Goal: Task Accomplishment & Management: Use online tool/utility

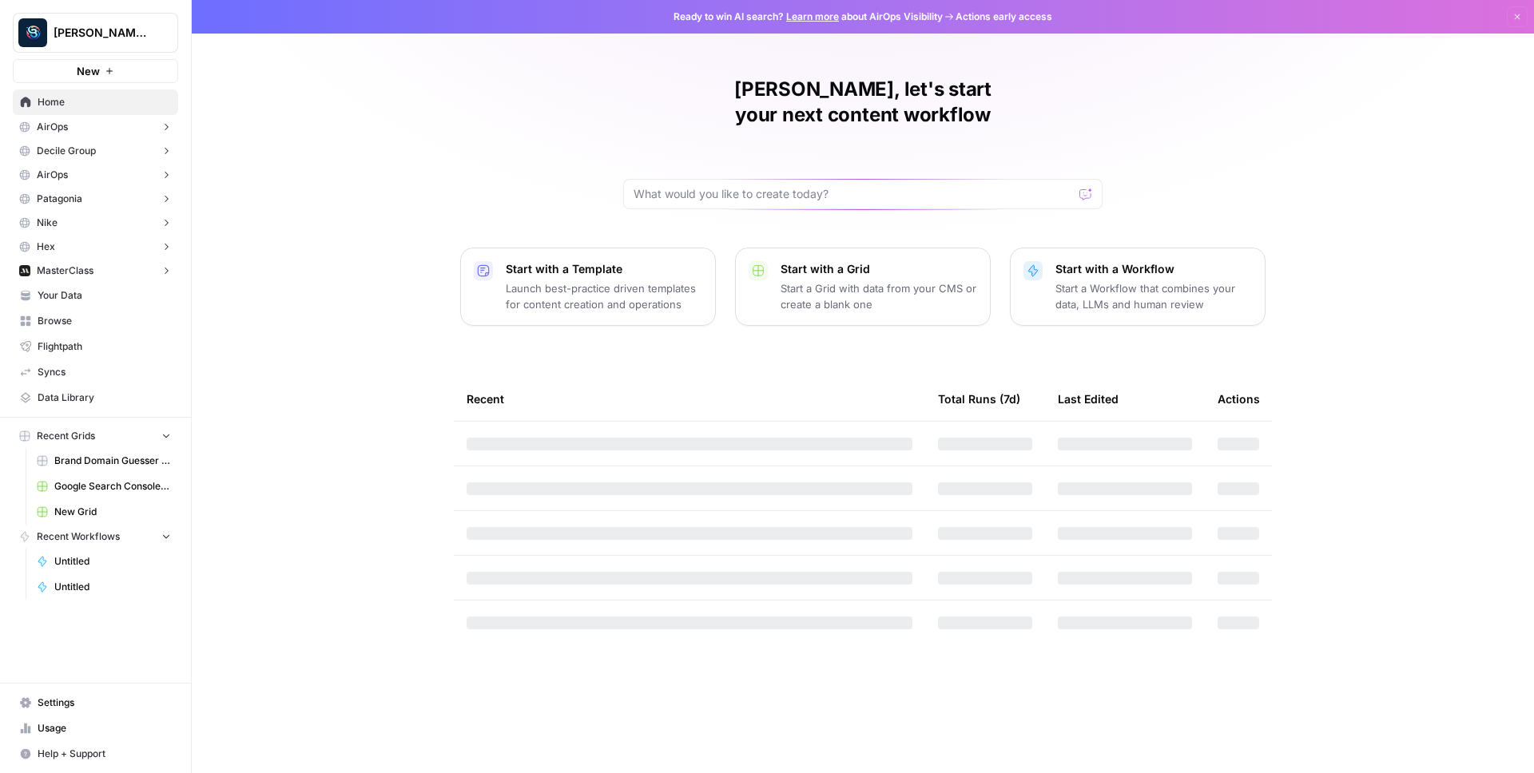
click at [92, 54] on div "[PERSON_NAME] Personal New" at bounding box center [95, 41] width 191 height 83
click at [93, 68] on span "New" at bounding box center [88, 71] width 23 height 16
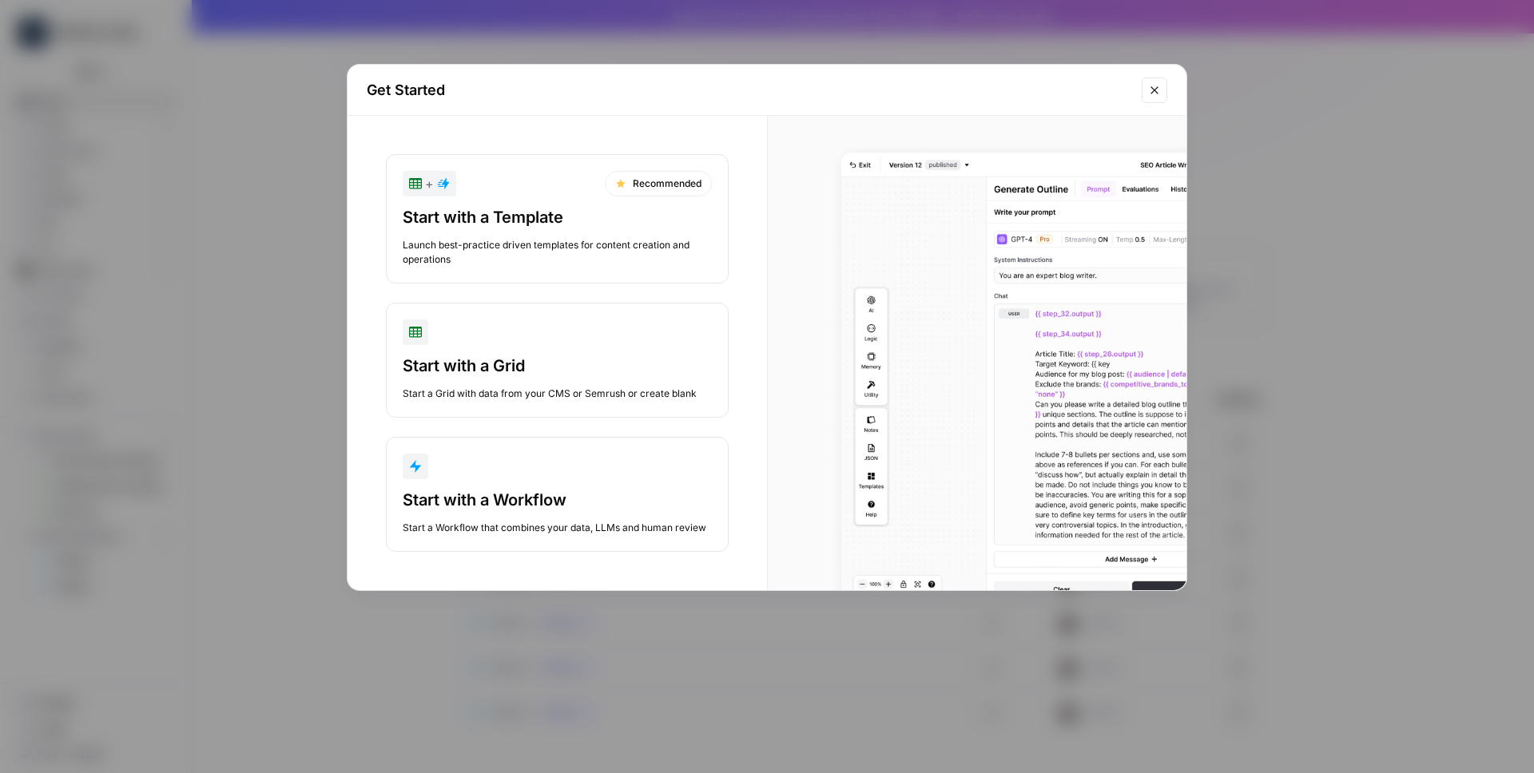
click at [483, 465] on div "button" at bounding box center [557, 467] width 309 height 26
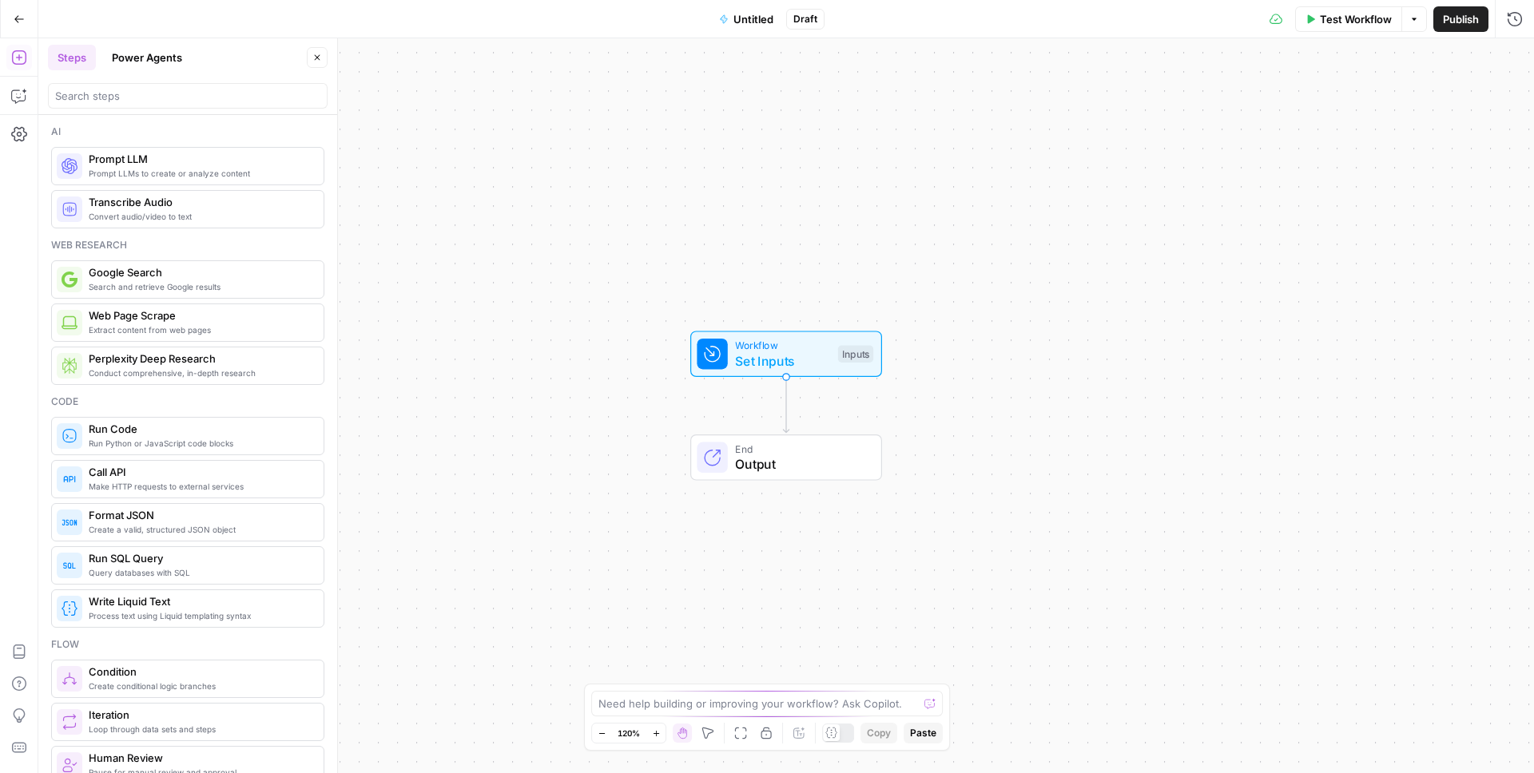
click at [161, 153] on span "Prompt LLM" at bounding box center [200, 159] width 222 height 16
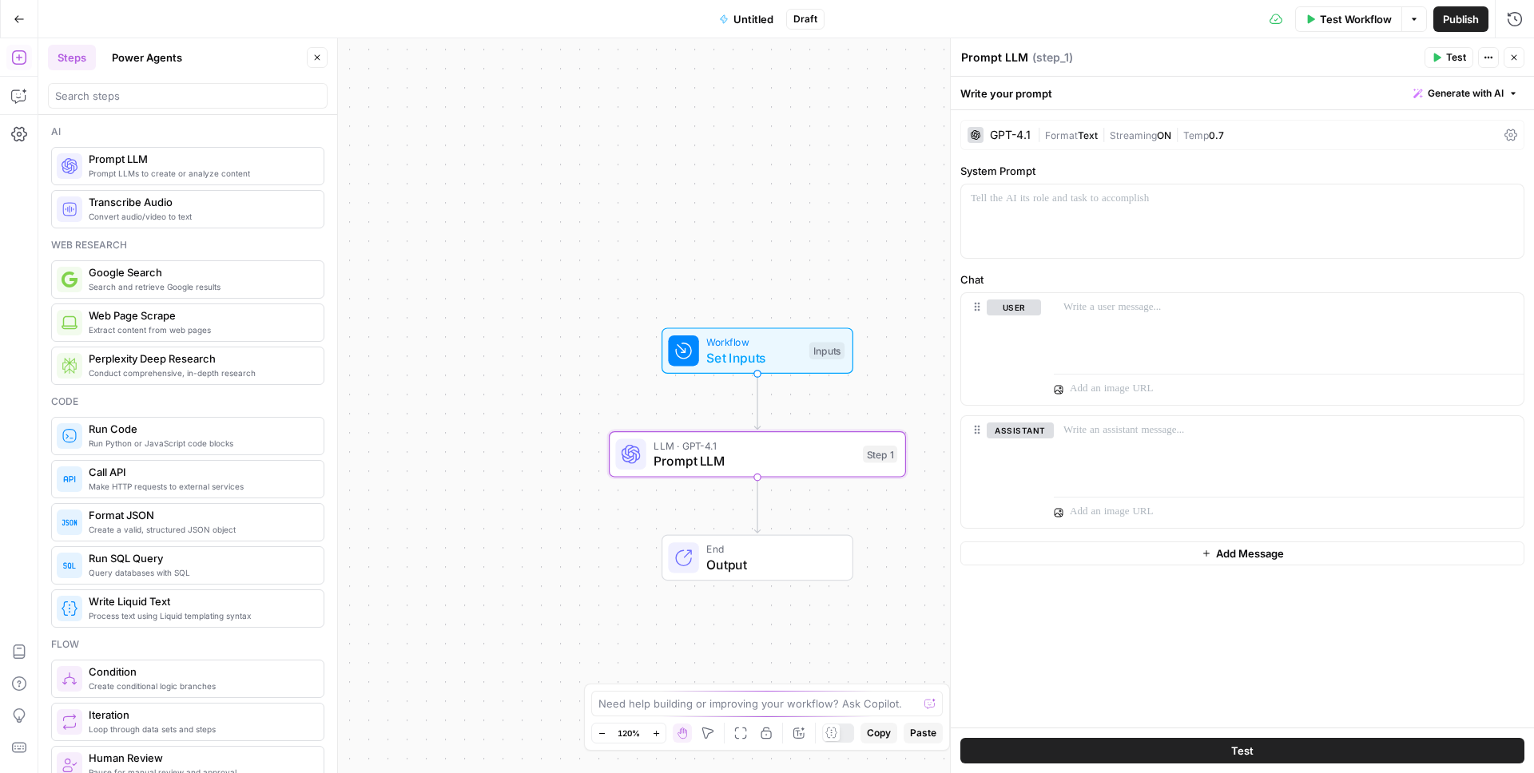
drag, startPoint x: 635, startPoint y: 125, endPoint x: 544, endPoint y: 104, distance: 93.4
click at [544, 105] on div "Workflow Set Inputs Inputs LLM · GPT-4.1 Prompt LLM Step 1 End Output" at bounding box center [786, 405] width 1496 height 735
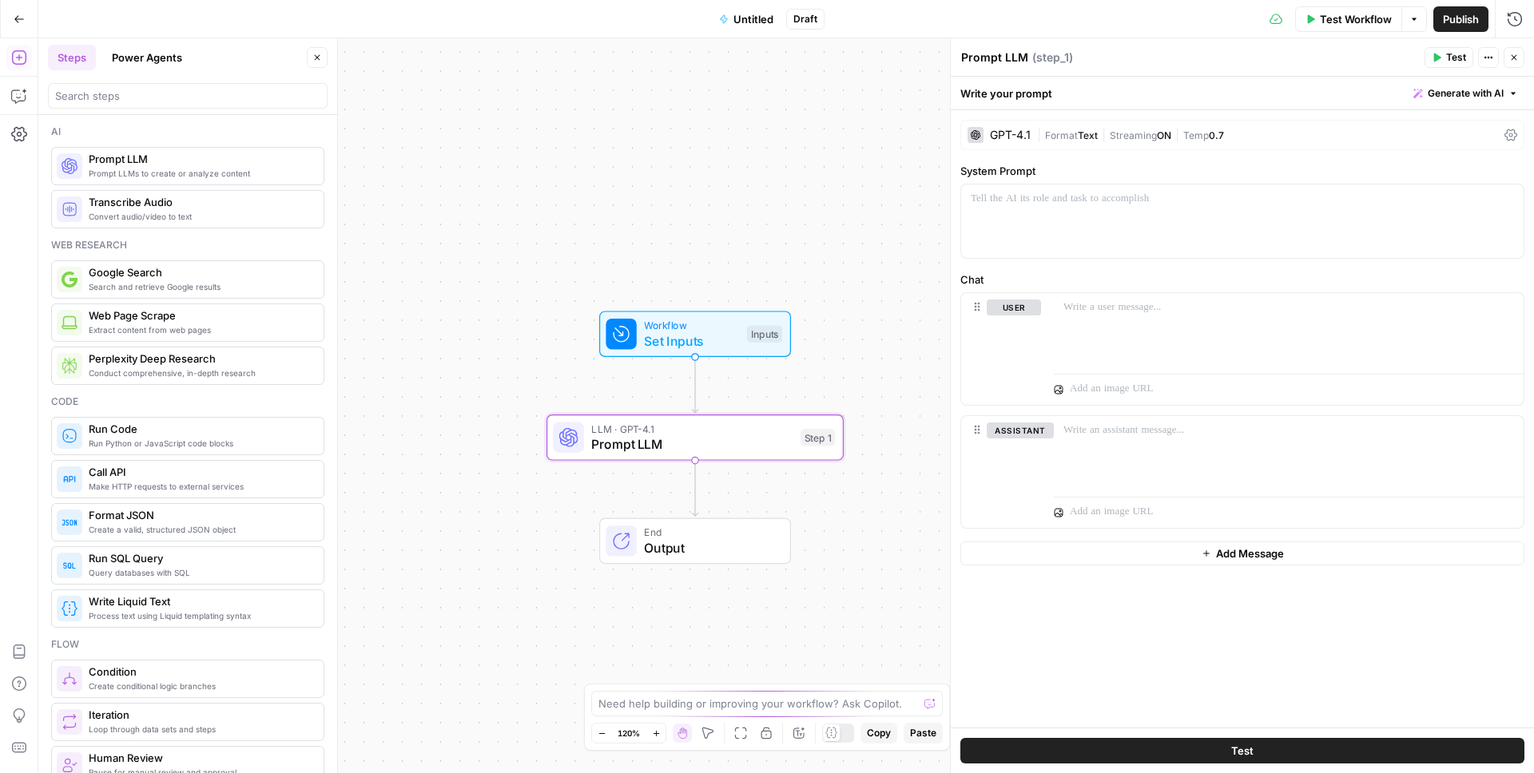
click at [319, 60] on icon "button" at bounding box center [317, 58] width 10 height 10
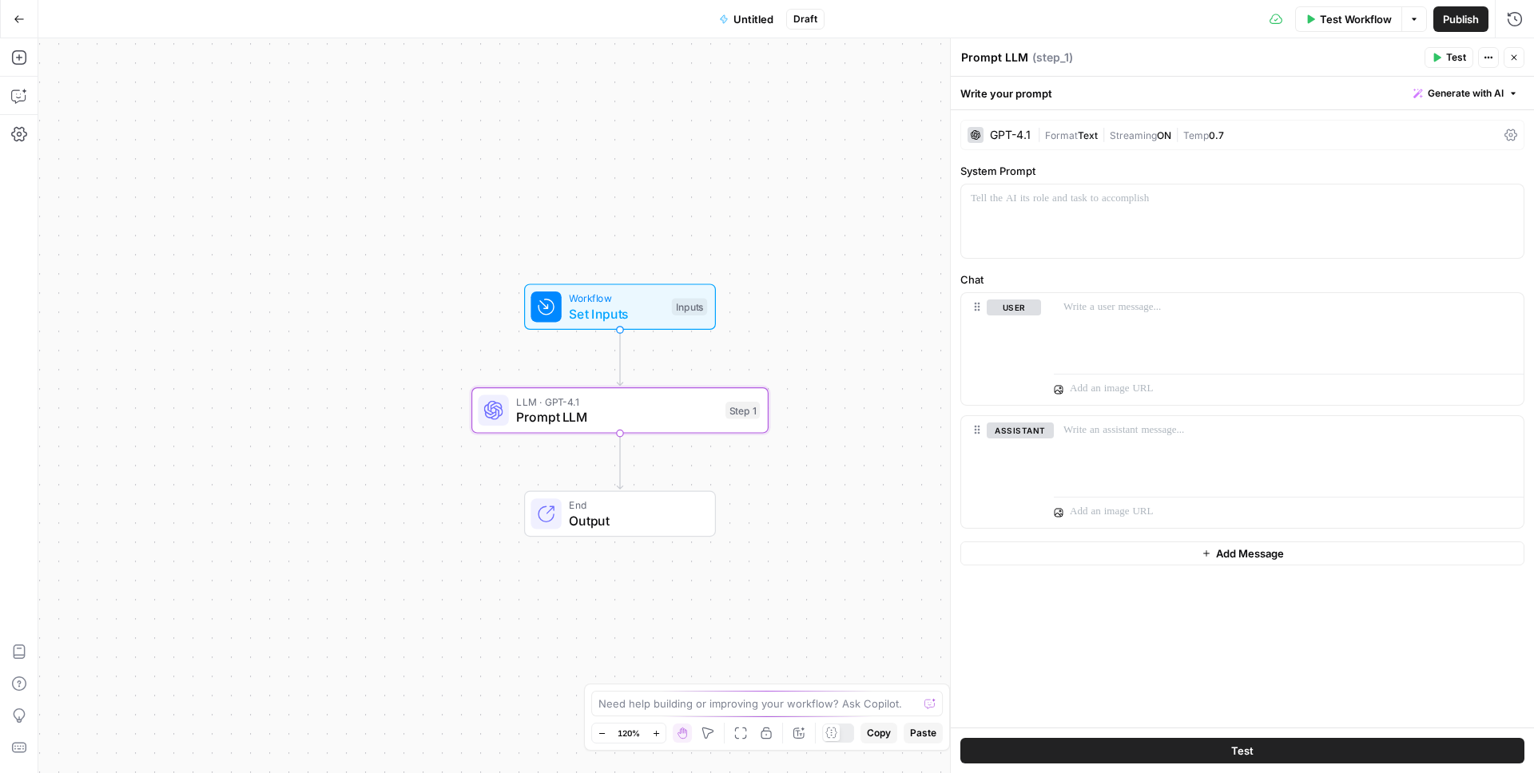
drag, startPoint x: 590, startPoint y: 209, endPoint x: 515, endPoint y: 181, distance: 80.9
click at [515, 181] on div "Workflow Set Inputs Inputs LLM · GPT-4.1 Prompt LLM Step 1 End Output" at bounding box center [786, 405] width 1496 height 735
click at [1079, 141] on div "| Format Text | Streaming ON | Temp 0.7" at bounding box center [1267, 135] width 461 height 15
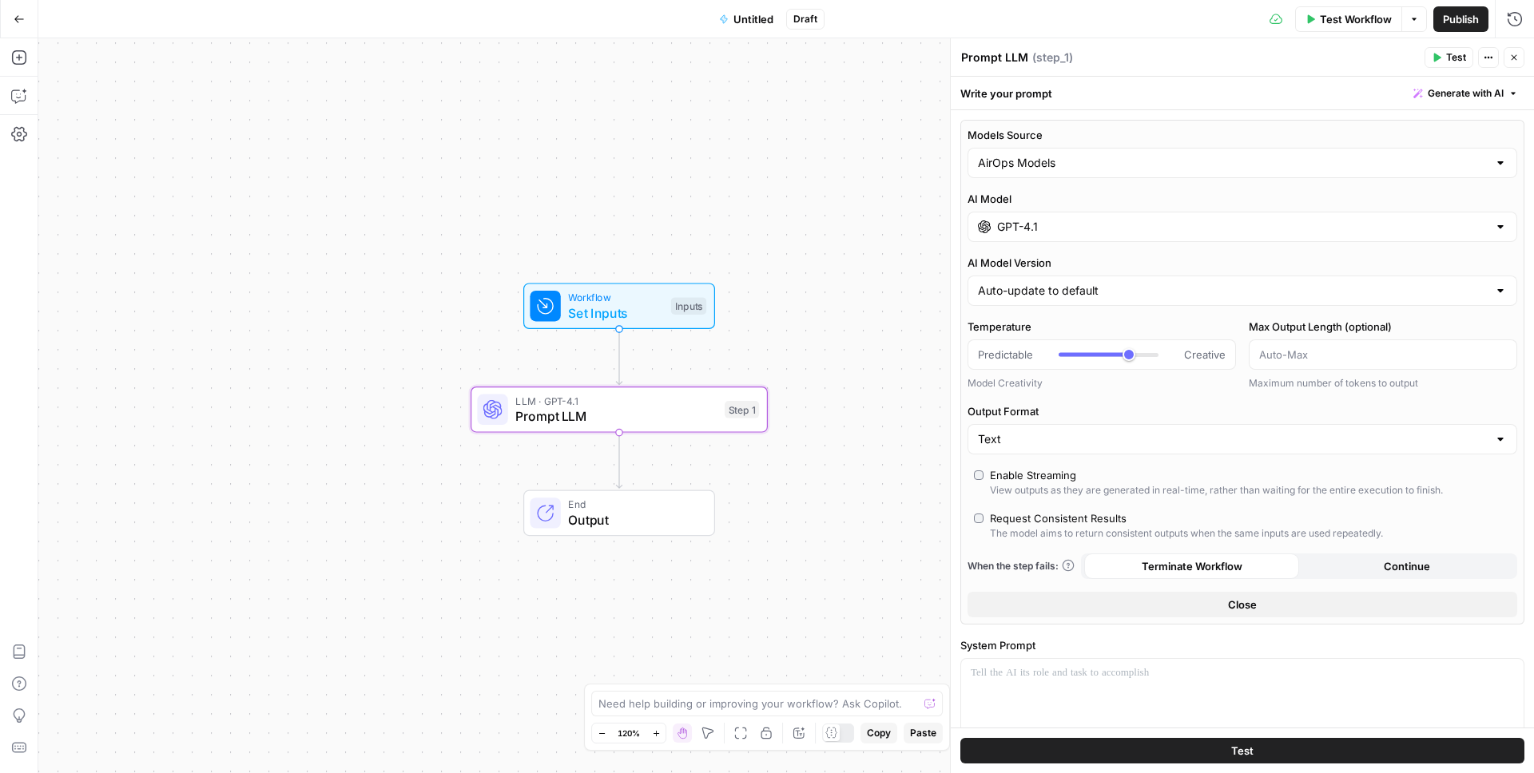
click at [1111, 221] on input "GPT-4.1" at bounding box center [1242, 227] width 491 height 16
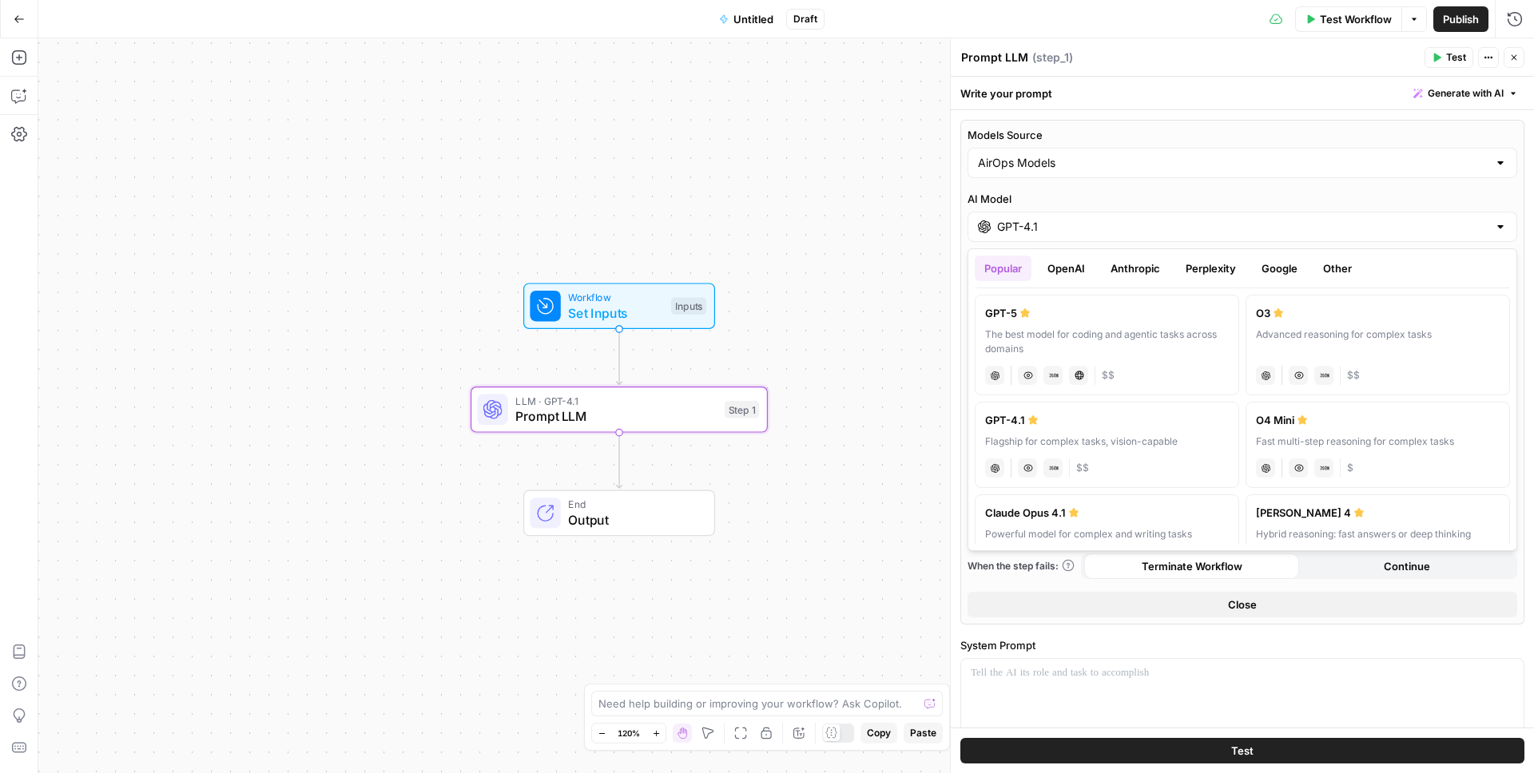
click at [1108, 349] on div "The best model for coding and agentic tasks across domains" at bounding box center [1107, 342] width 244 height 29
type input "GPT-5"
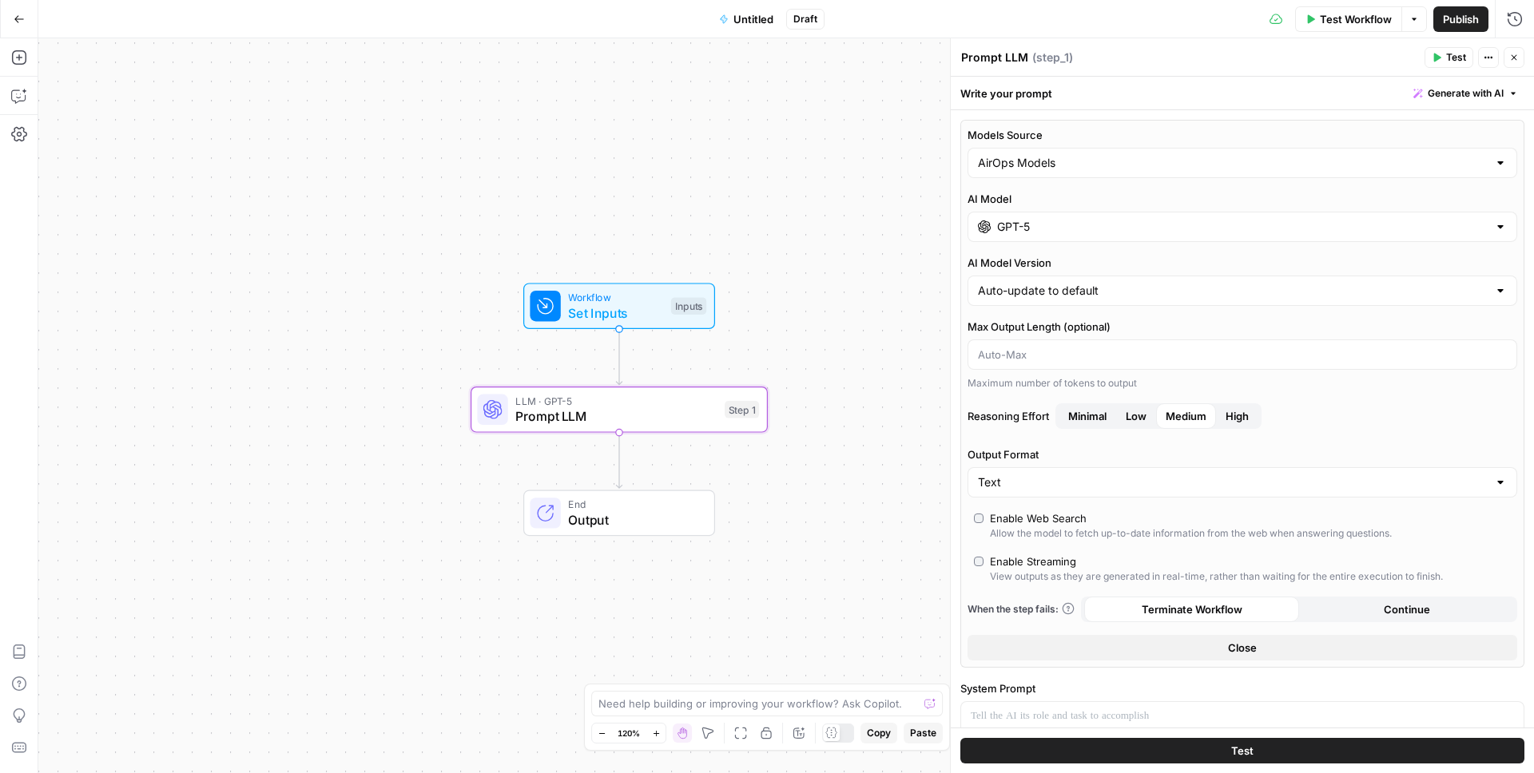
click at [1142, 419] on span "Low" at bounding box center [1136, 416] width 21 height 16
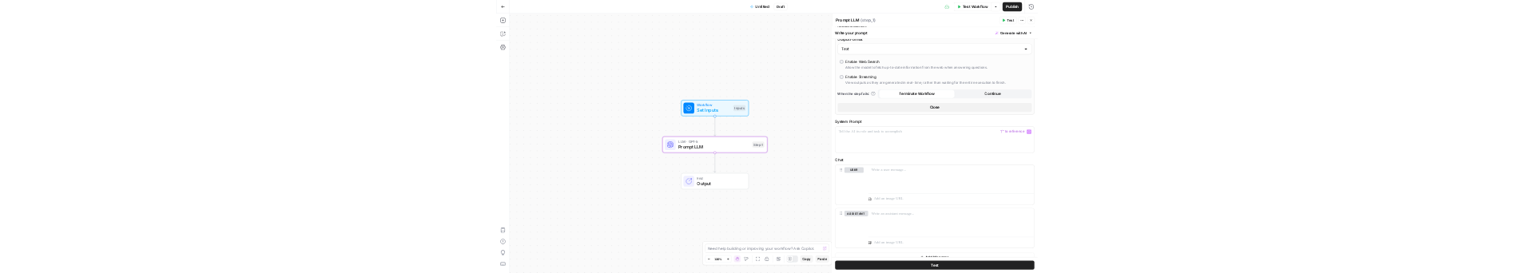
scroll to position [365, 0]
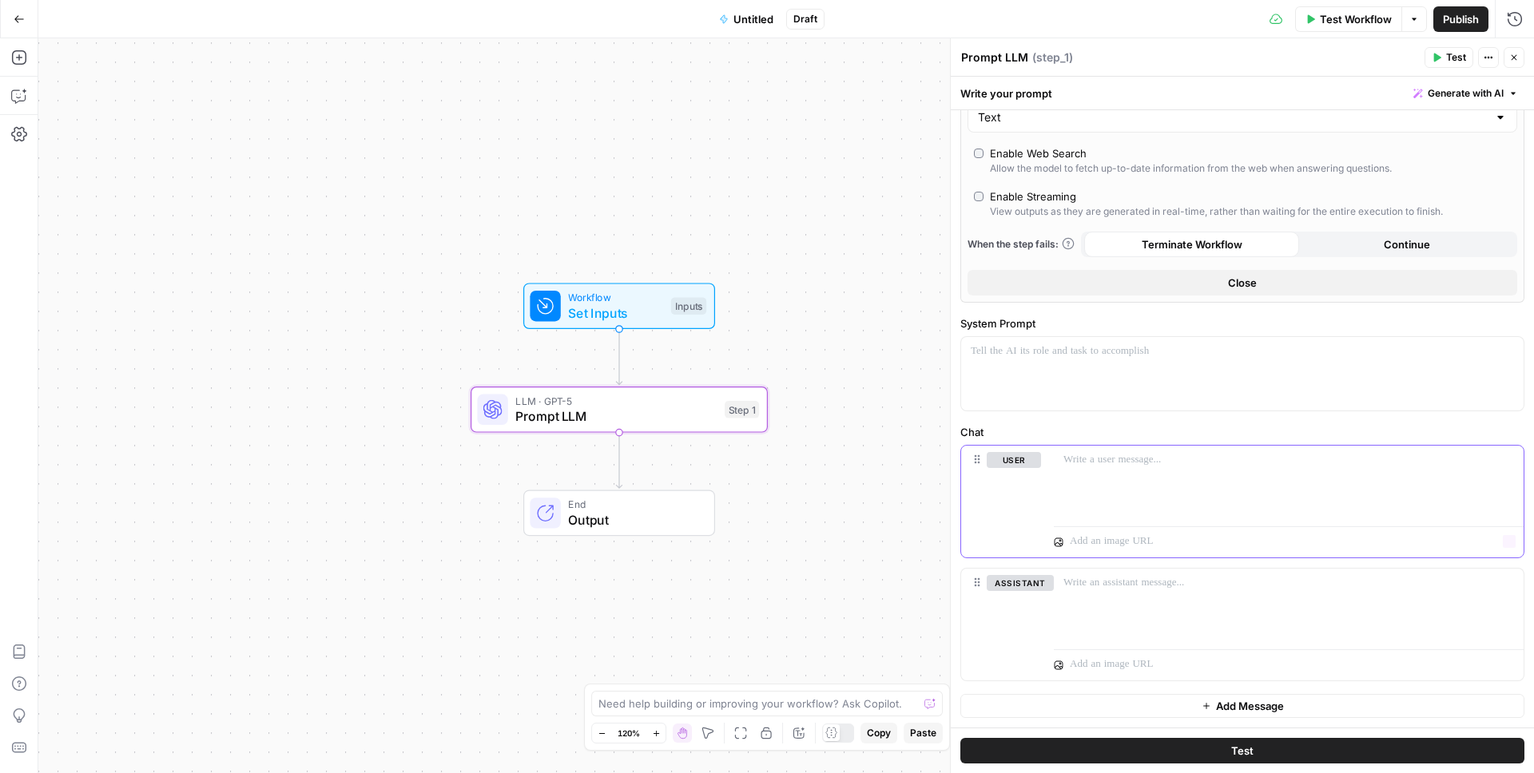
click at [1135, 493] on div at bounding box center [1289, 483] width 470 height 74
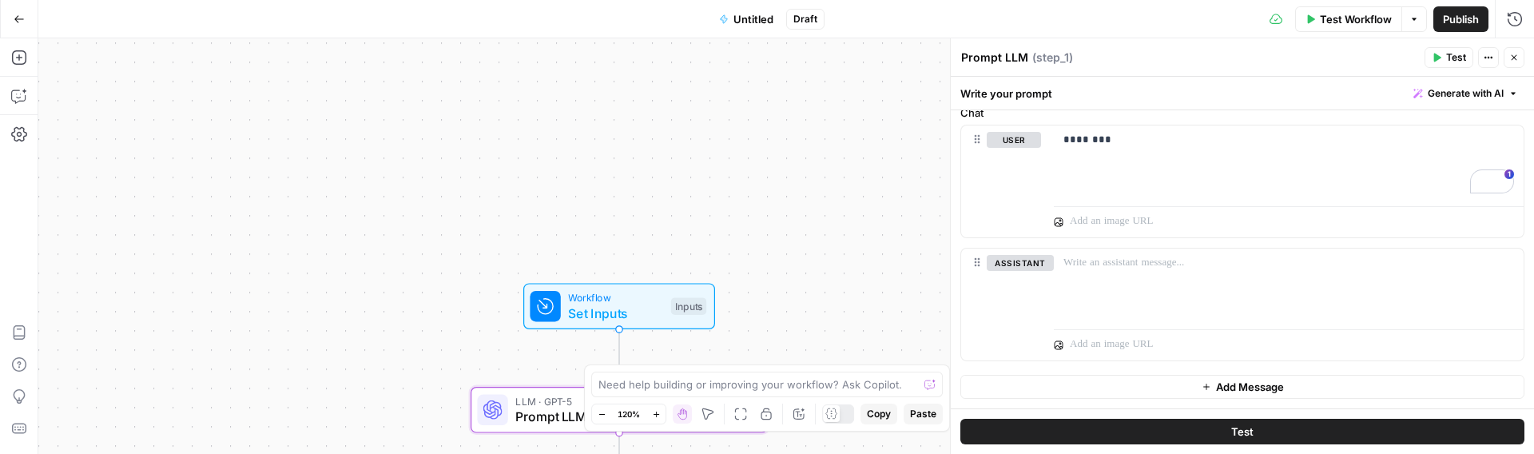
scroll to position [685, 0]
click at [1025, 436] on button "Test" at bounding box center [1242, 432] width 564 height 26
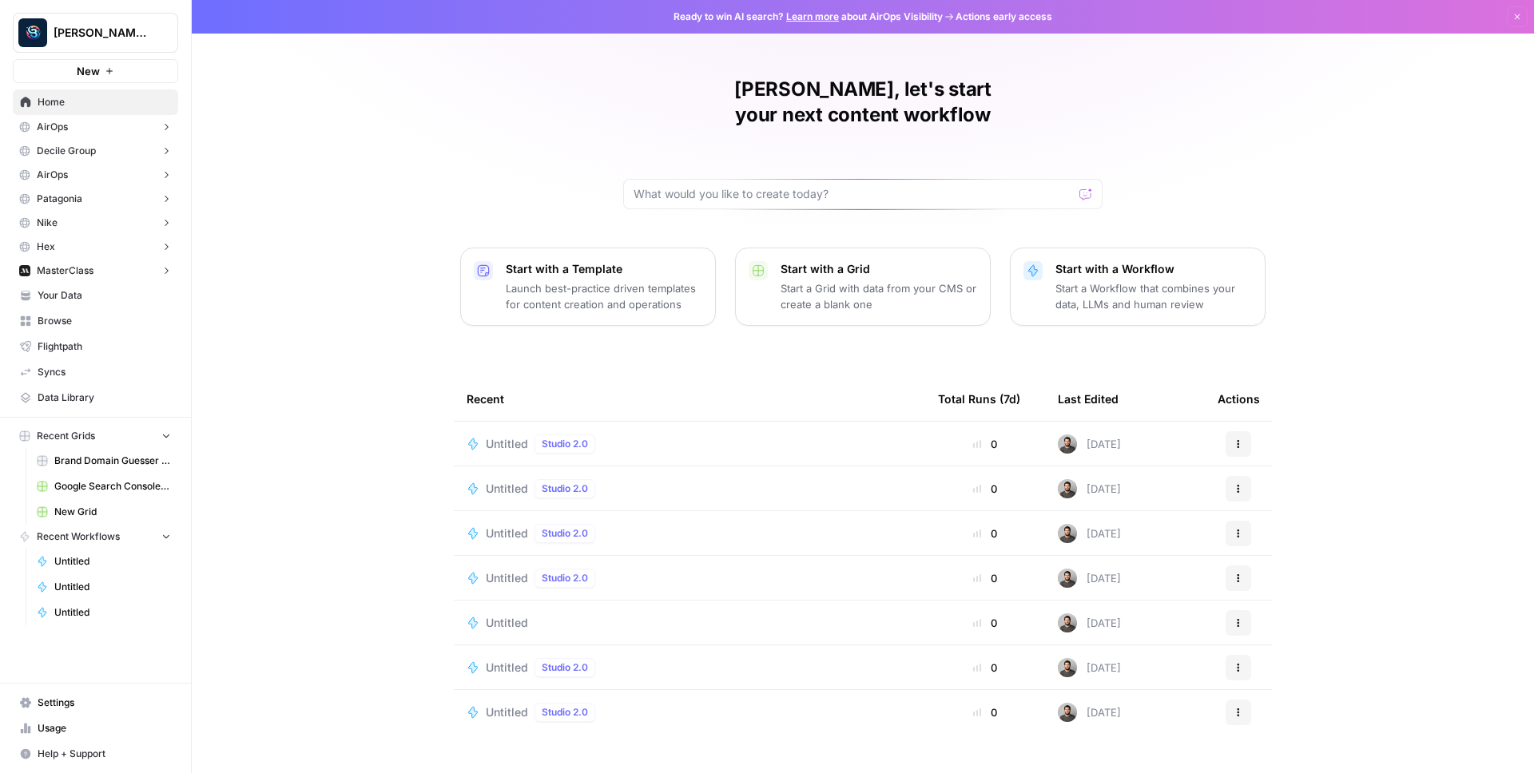
click at [153, 22] on button "[PERSON_NAME] Personal" at bounding box center [95, 33] width 165 height 40
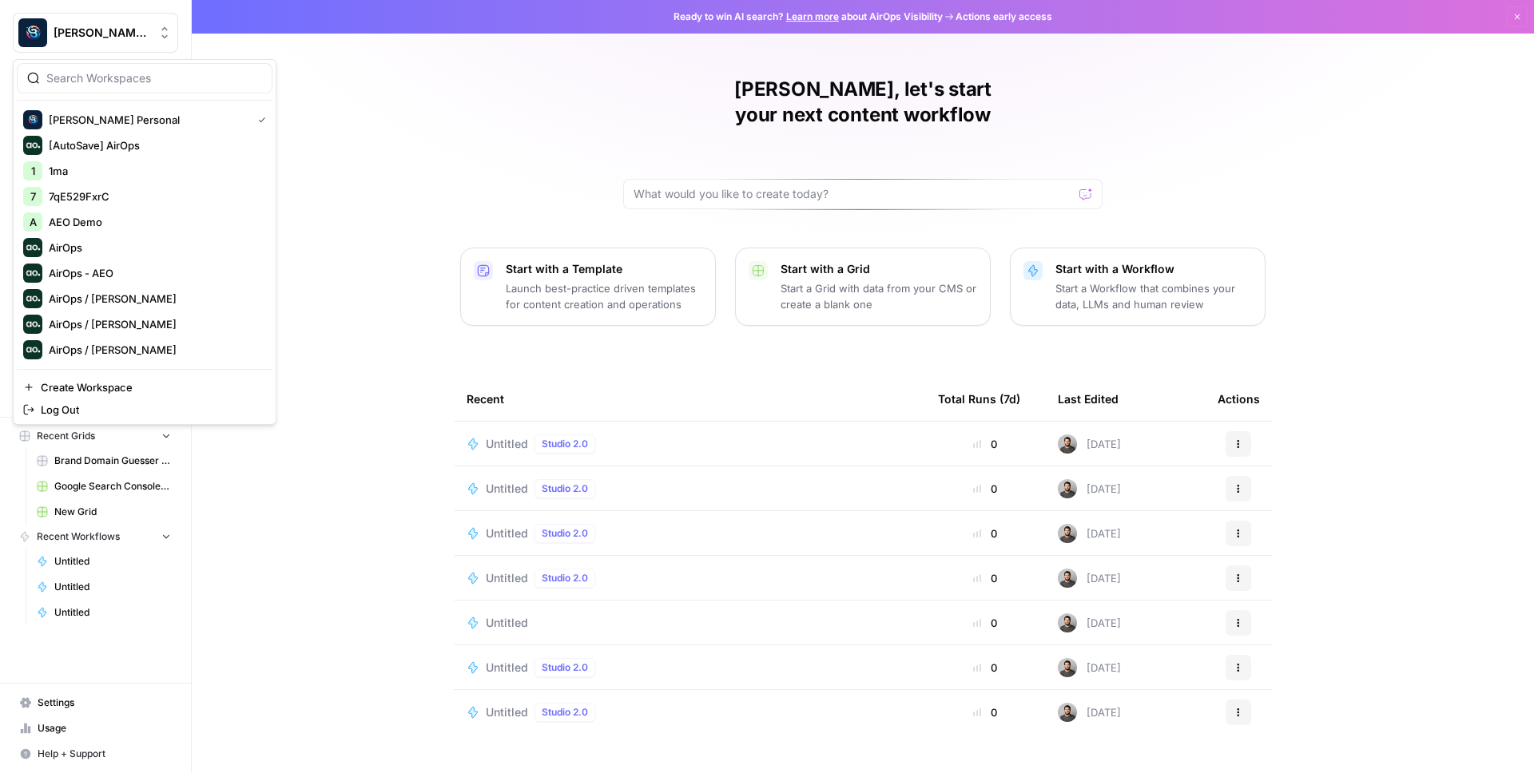
click at [77, 89] on div at bounding box center [145, 78] width 256 height 30
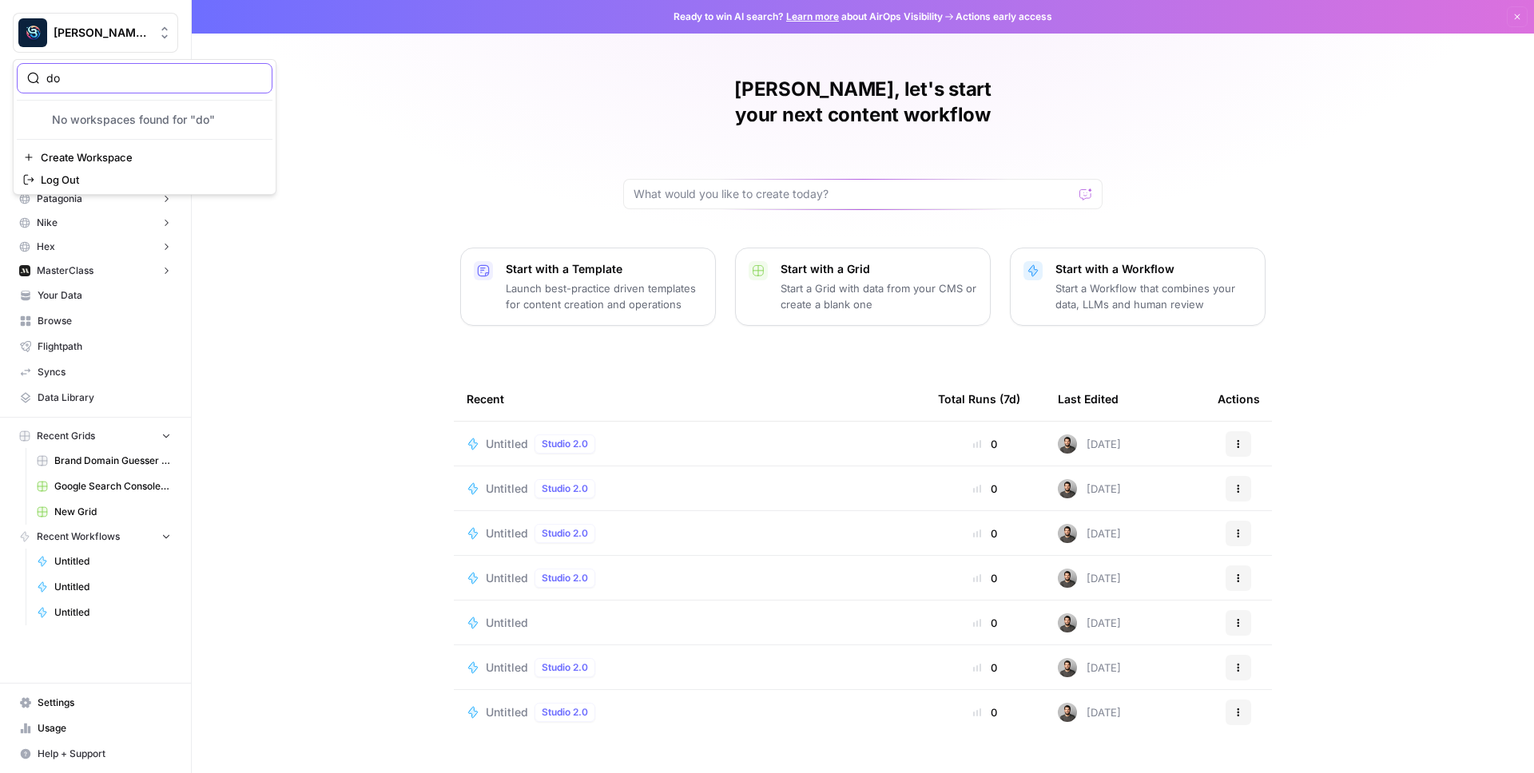
type input "d"
